Goal: Task Accomplishment & Management: Complete application form

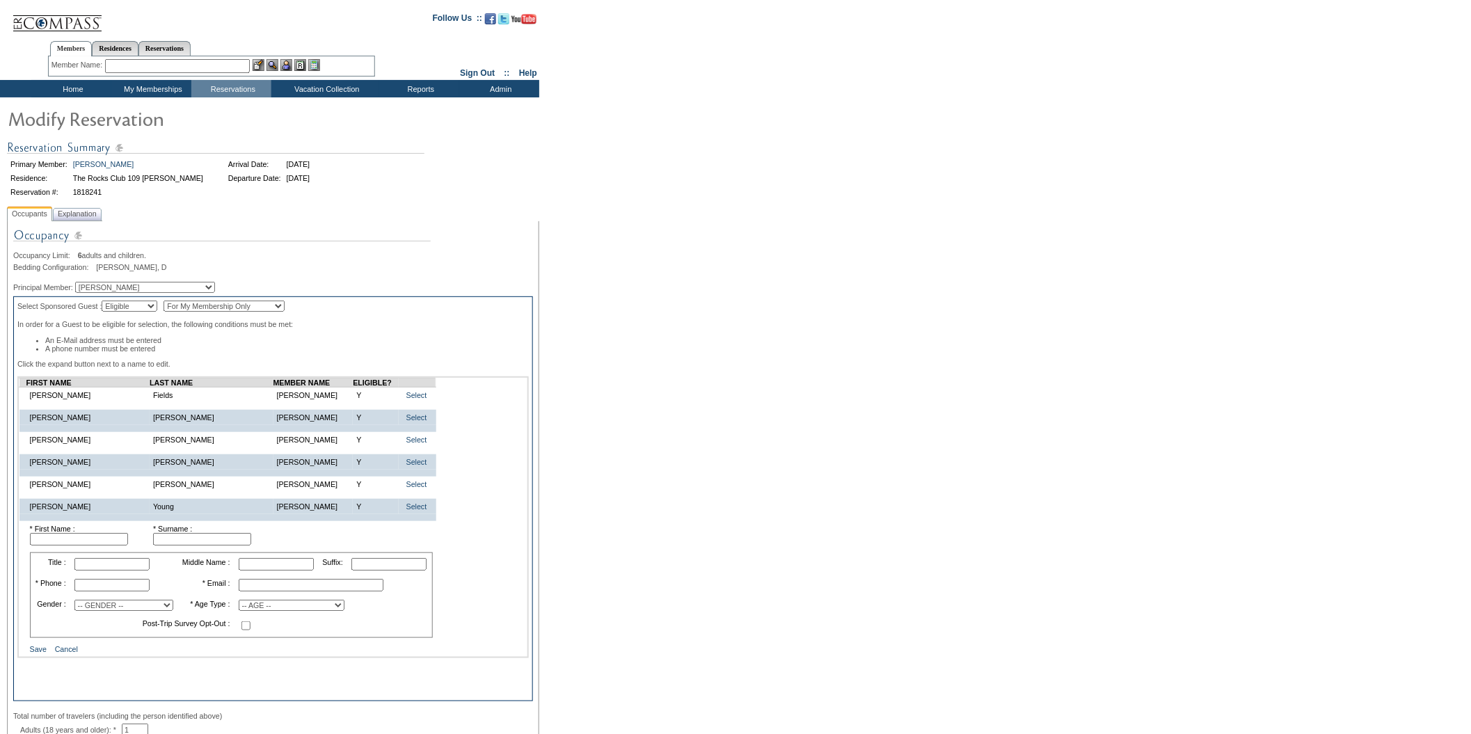
click at [76, 546] on input "text" at bounding box center [79, 539] width 98 height 13
type input "[PERSON_NAME]"
click at [93, 592] on input "text" at bounding box center [111, 585] width 75 height 13
type input "[PHONE_NUMBER]"
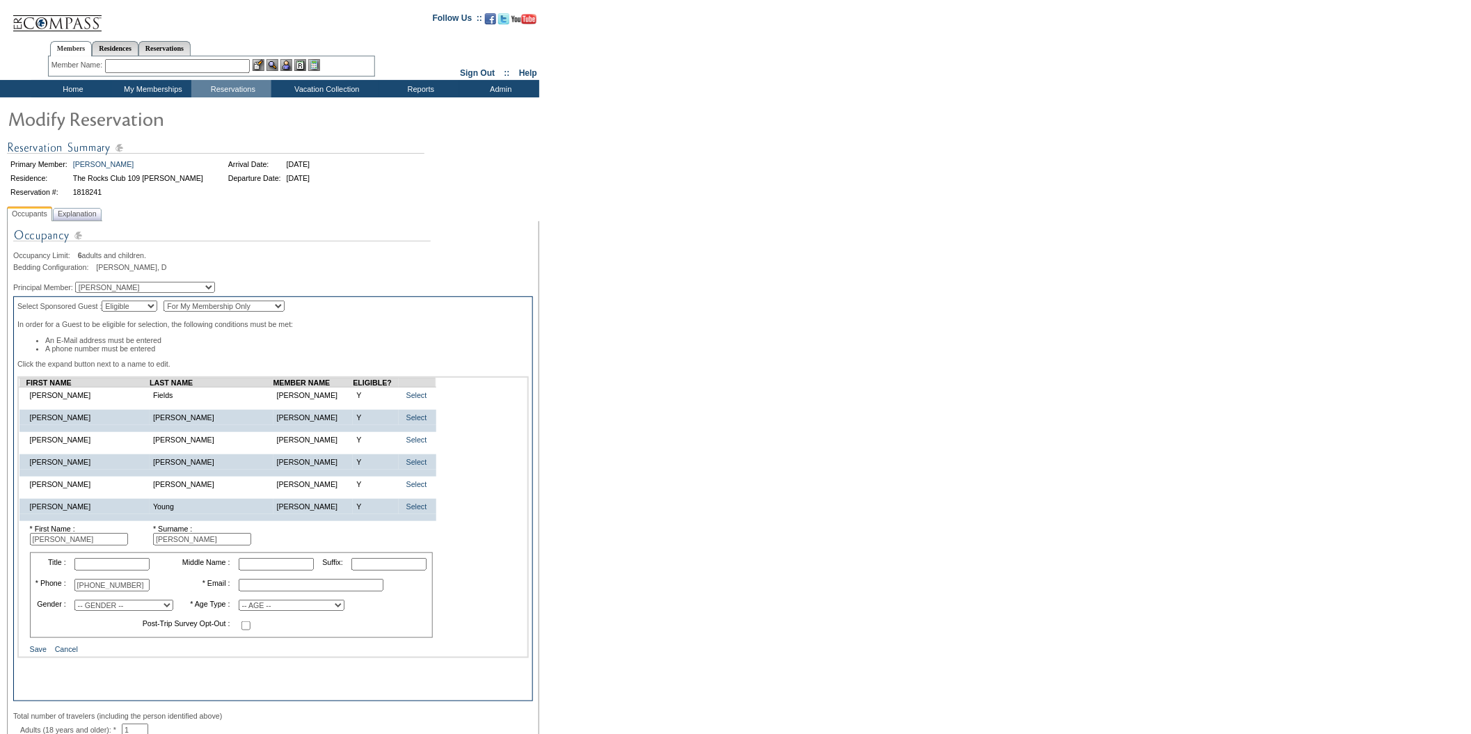
click at [312, 592] on input "text" at bounding box center [311, 585] width 145 height 13
type input "[EMAIL_ADDRESS][DOMAIN_NAME]"
click at [342, 611] on select "-- AGE -- Adult (23 years and older) Young Adult (18 - 22 years) Child (2 - 17 …" at bounding box center [292, 605] width 106 height 11
select select "A"
click at [239, 611] on select "-- AGE -- Adult (23 years and older) Young Adult (18 - 22 years) Child (2 - 17 …" at bounding box center [292, 605] width 106 height 11
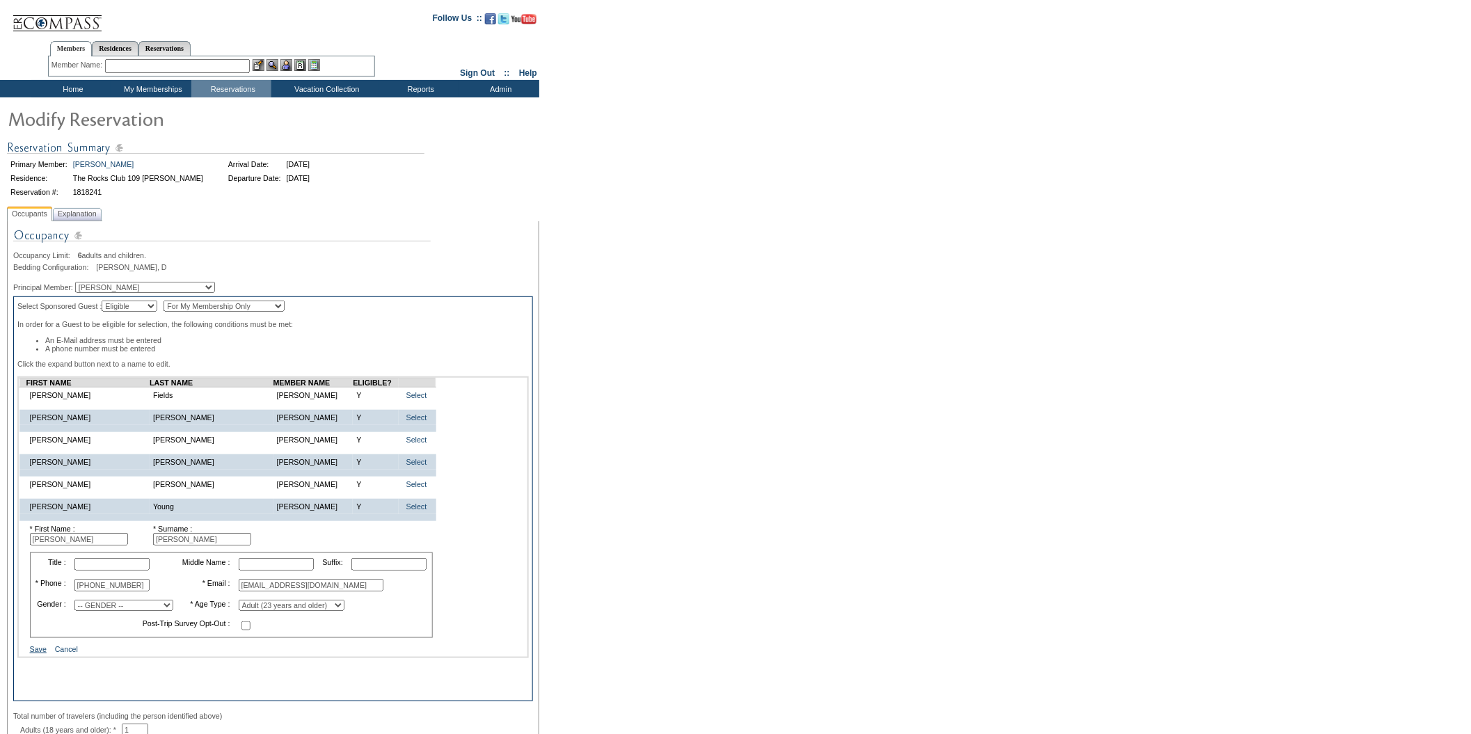
click at [35, 654] on link "Save" at bounding box center [38, 649] width 17 height 8
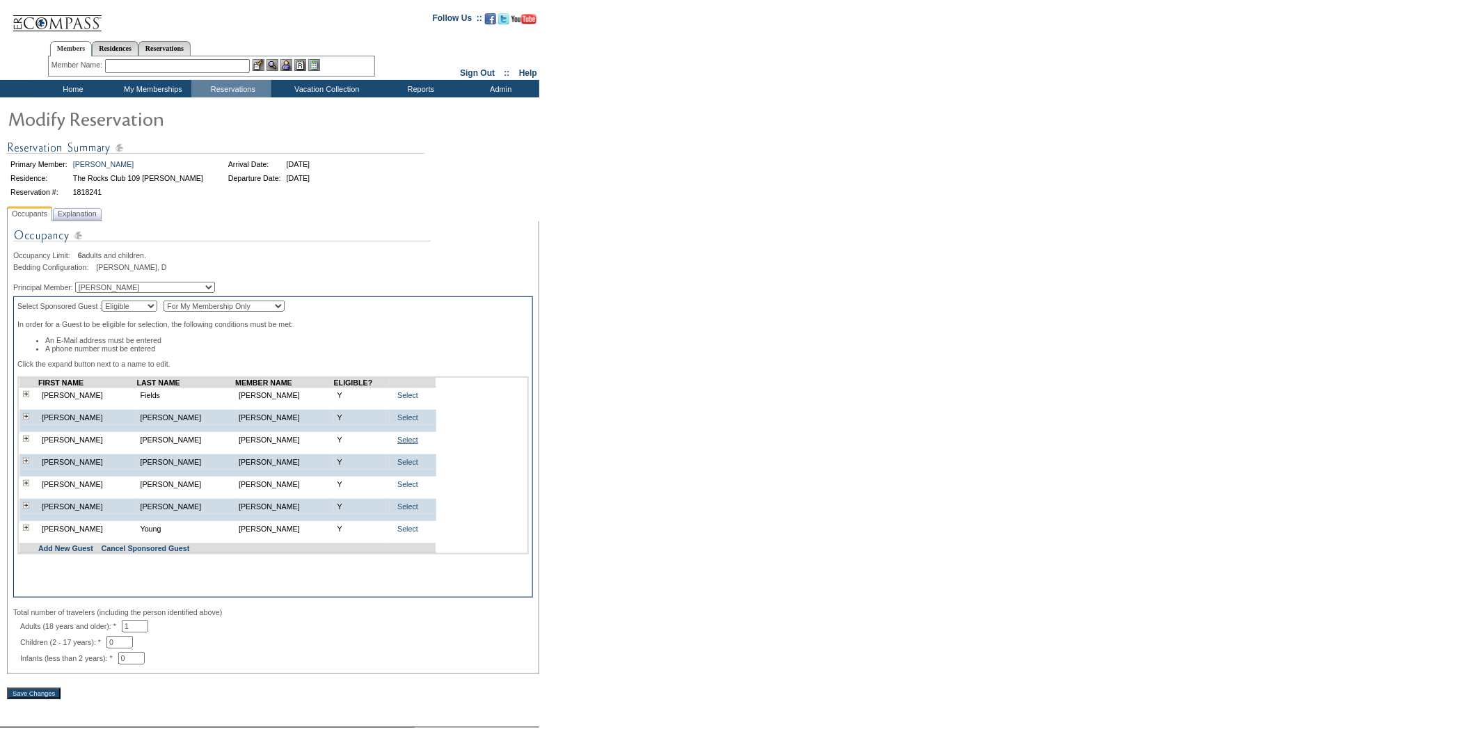
click at [402, 444] on link "Select" at bounding box center [407, 440] width 21 height 8
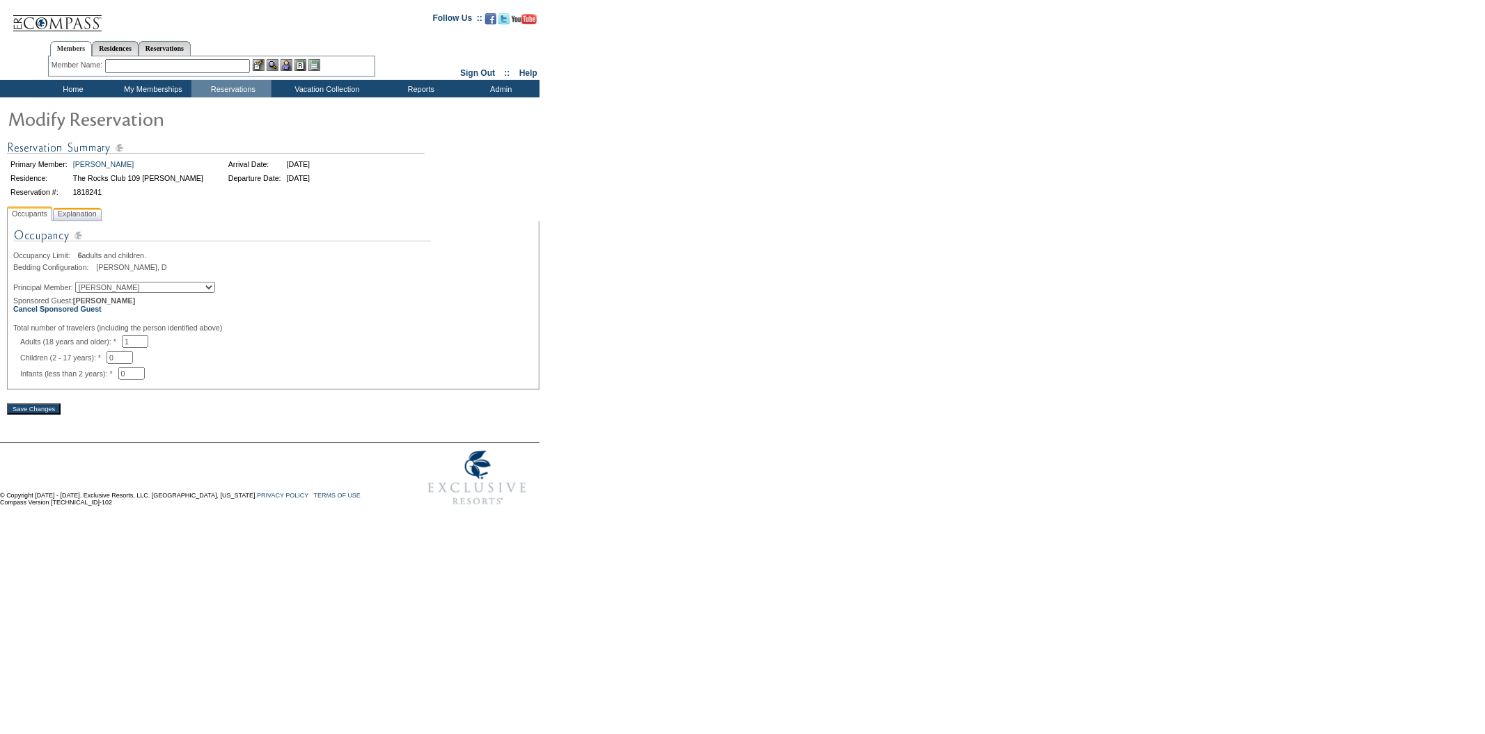
click at [87, 211] on span "Explanation" at bounding box center [77, 214] width 45 height 15
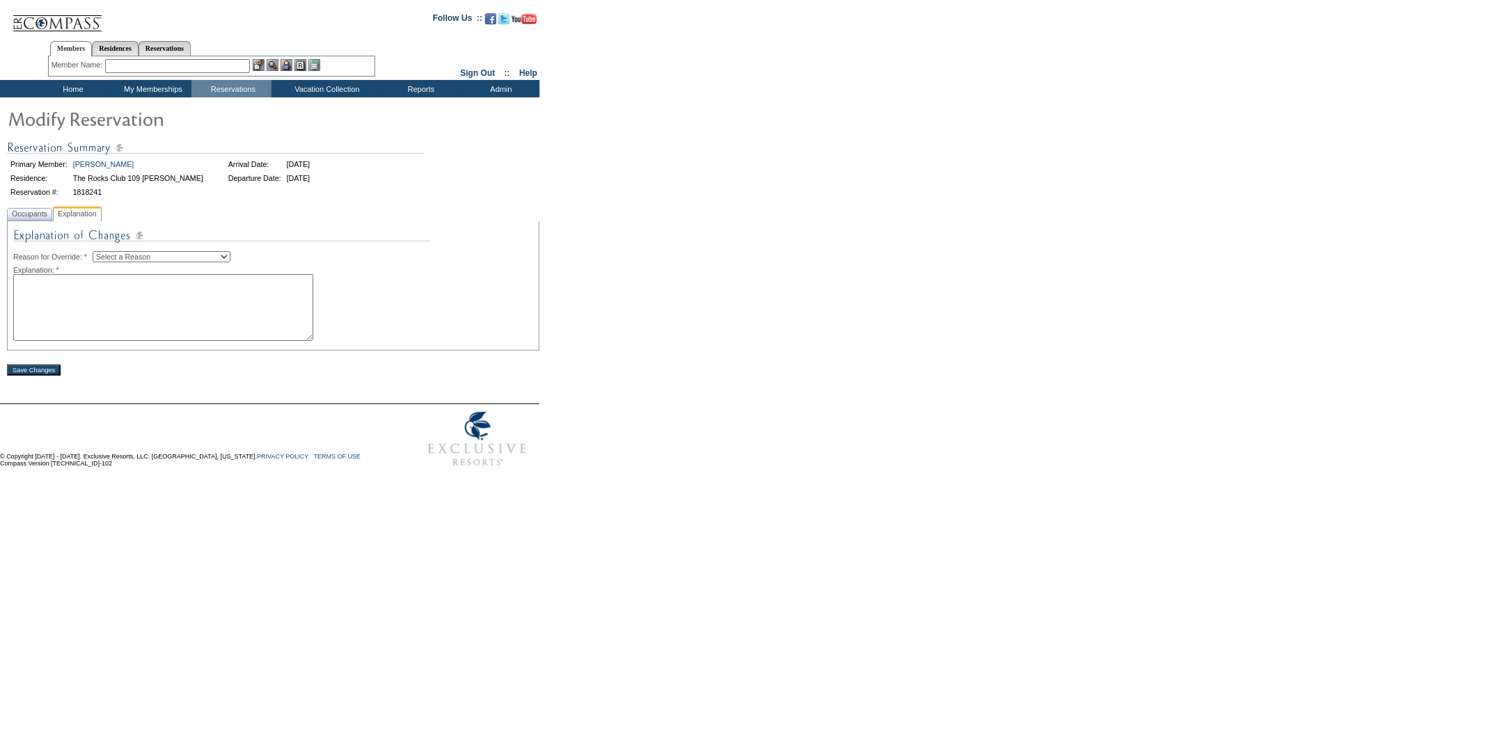
click at [230, 255] on select "Select a Reason Creating Continuous Stay Days Rebooked After Cancellation Editi…" at bounding box center [162, 256] width 138 height 11
select select "1045"
click at [104, 251] on select "Select a Reason Creating Continuous Stay Days Rebooked After Cancellation Editi…" at bounding box center [162, 256] width 138 height 11
click at [31, 298] on textarea at bounding box center [163, 307] width 300 height 67
type textarea "Per Nicole Fields/jrm"
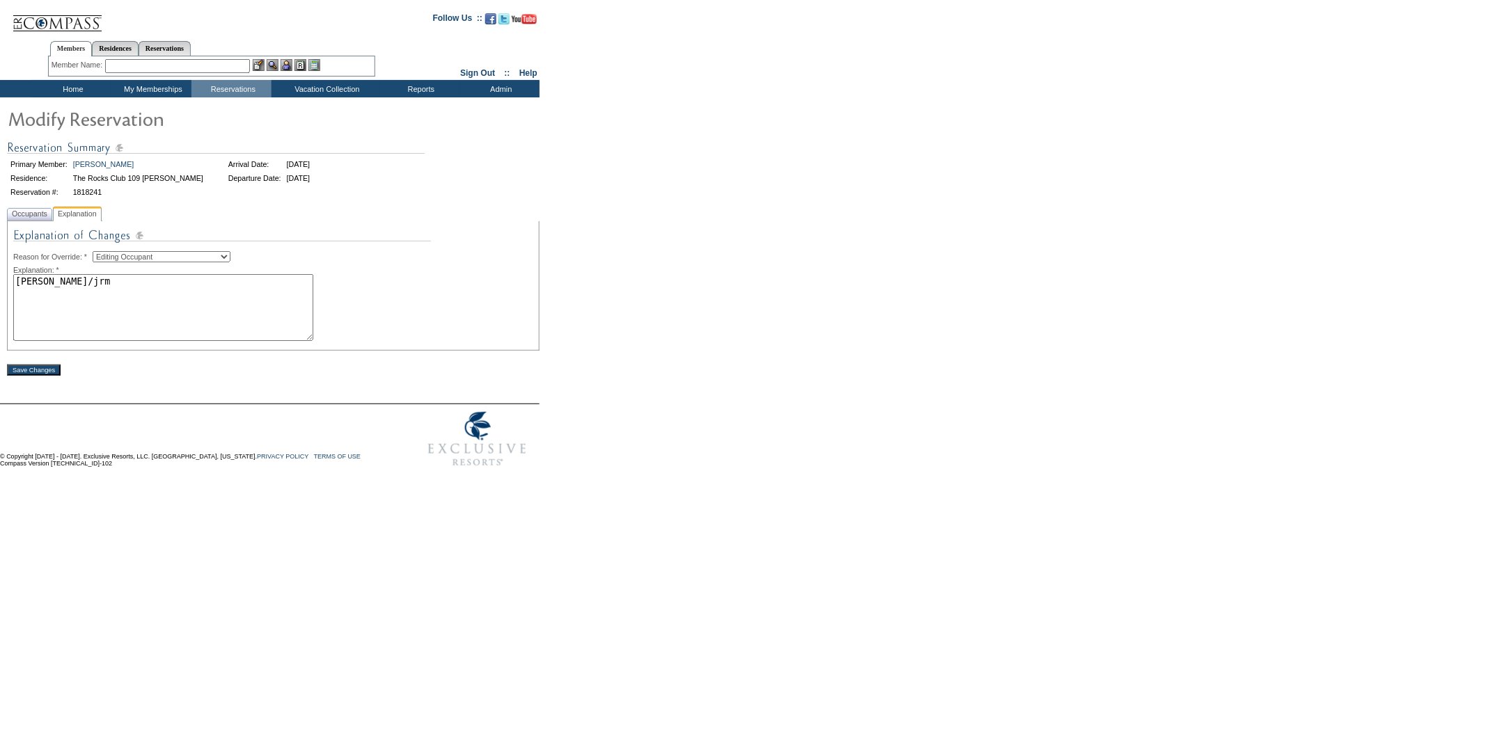
click at [25, 374] on input "Save Changes" at bounding box center [34, 370] width 54 height 11
